Goal: Navigation & Orientation: Find specific page/section

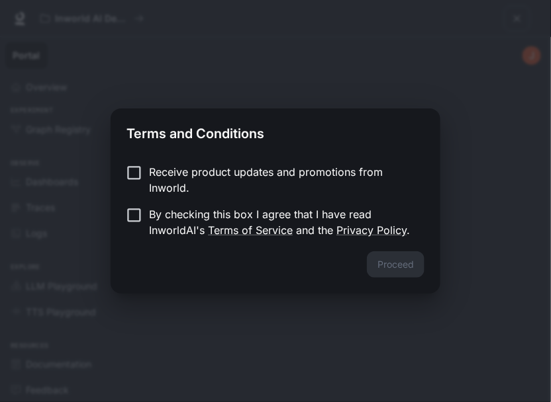
click at [165, 176] on p "Receive product updates and promotions from Inworld." at bounding box center [281, 180] width 265 height 32
click at [161, 213] on p "By checking this box I agree that I have read InworldAI's Terms of Service and …" at bounding box center [281, 223] width 265 height 32
click at [390, 255] on button "Proceed" at bounding box center [396, 265] width 58 height 26
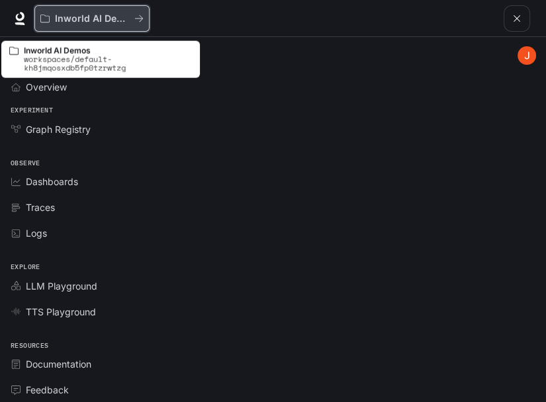
click at [134, 24] on button "Inworld AI Demos" at bounding box center [91, 18] width 115 height 26
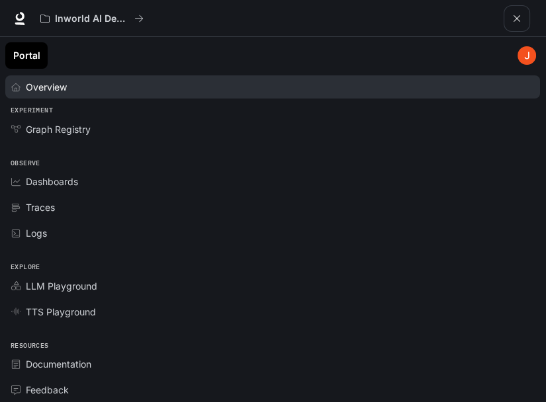
click at [60, 92] on span "Overview" at bounding box center [46, 87] width 41 height 14
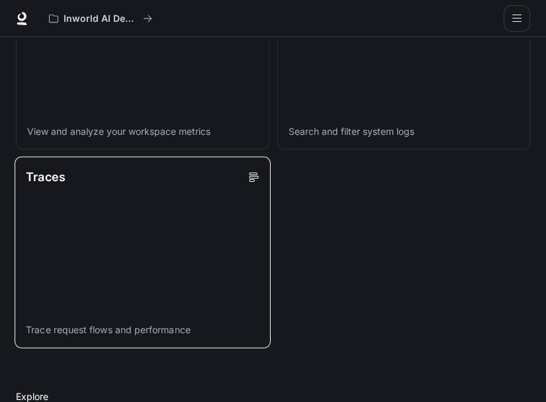
scroll to position [763, 0]
